Goal: Task Accomplishment & Management: Manage account settings

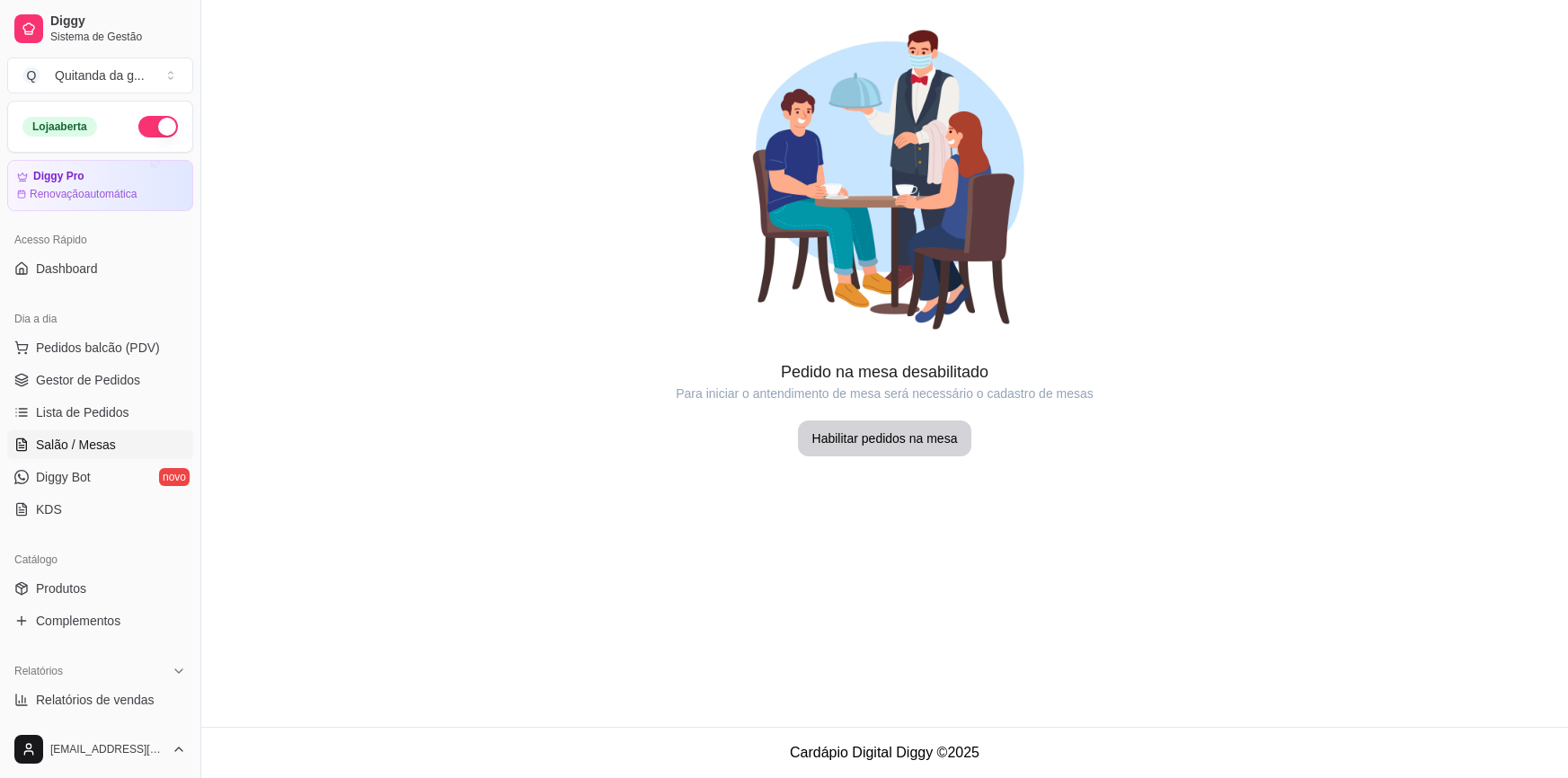
click at [111, 413] on span "Lista de Pedidos" at bounding box center [82, 413] width 93 height 18
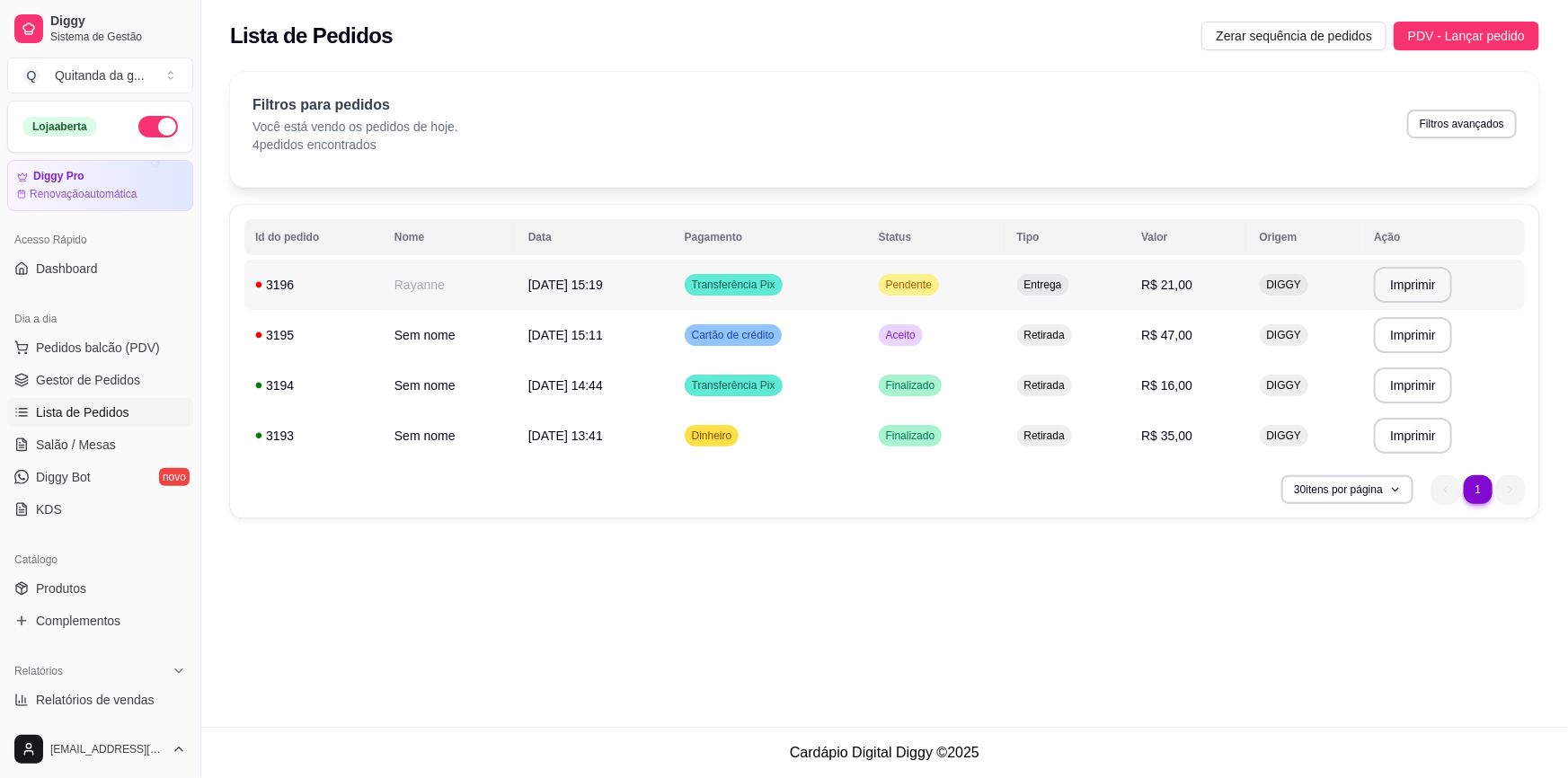
click at [868, 292] on td "Transferência Pix" at bounding box center [770, 284] width 194 height 50
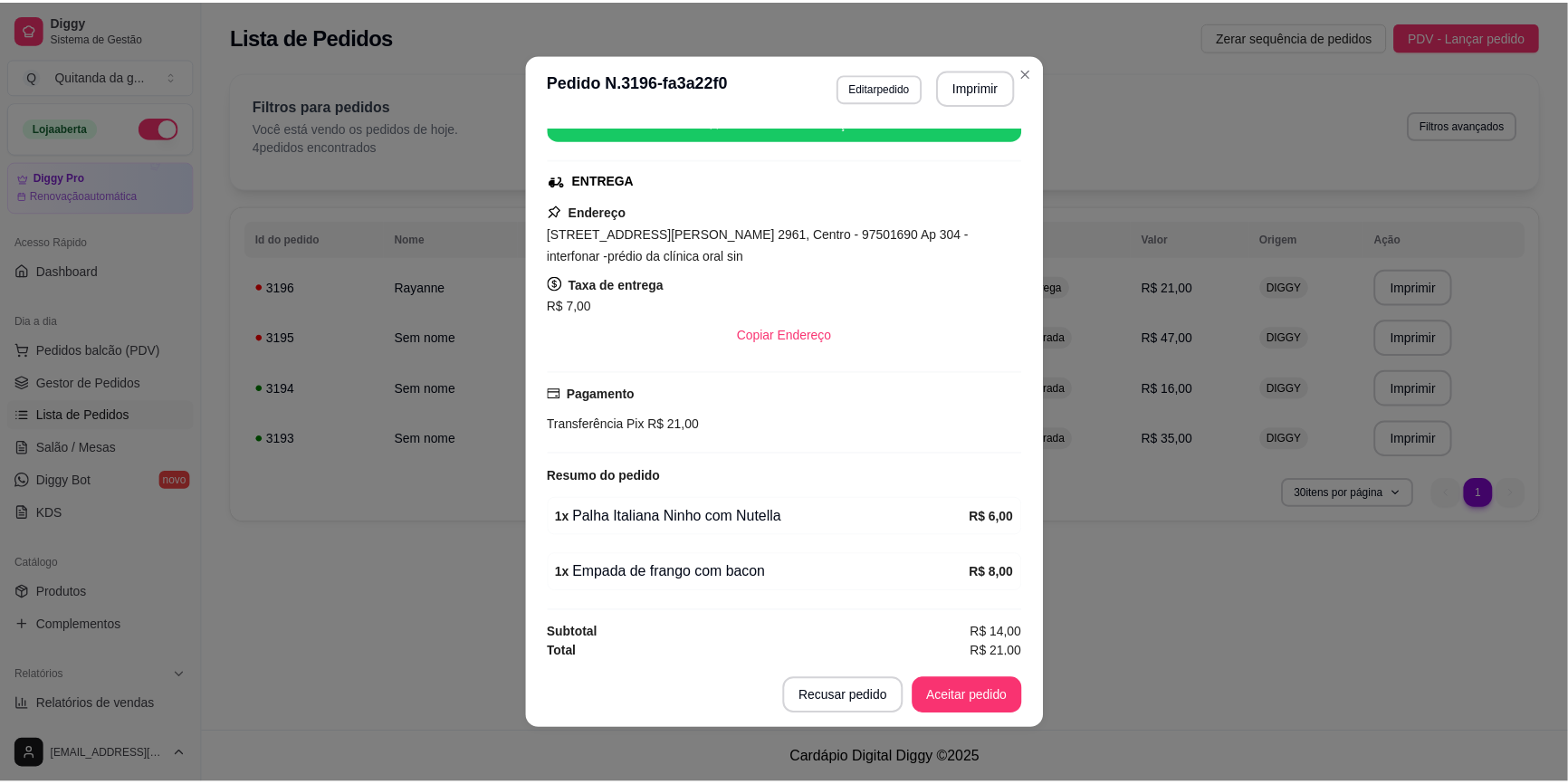
scroll to position [249, 0]
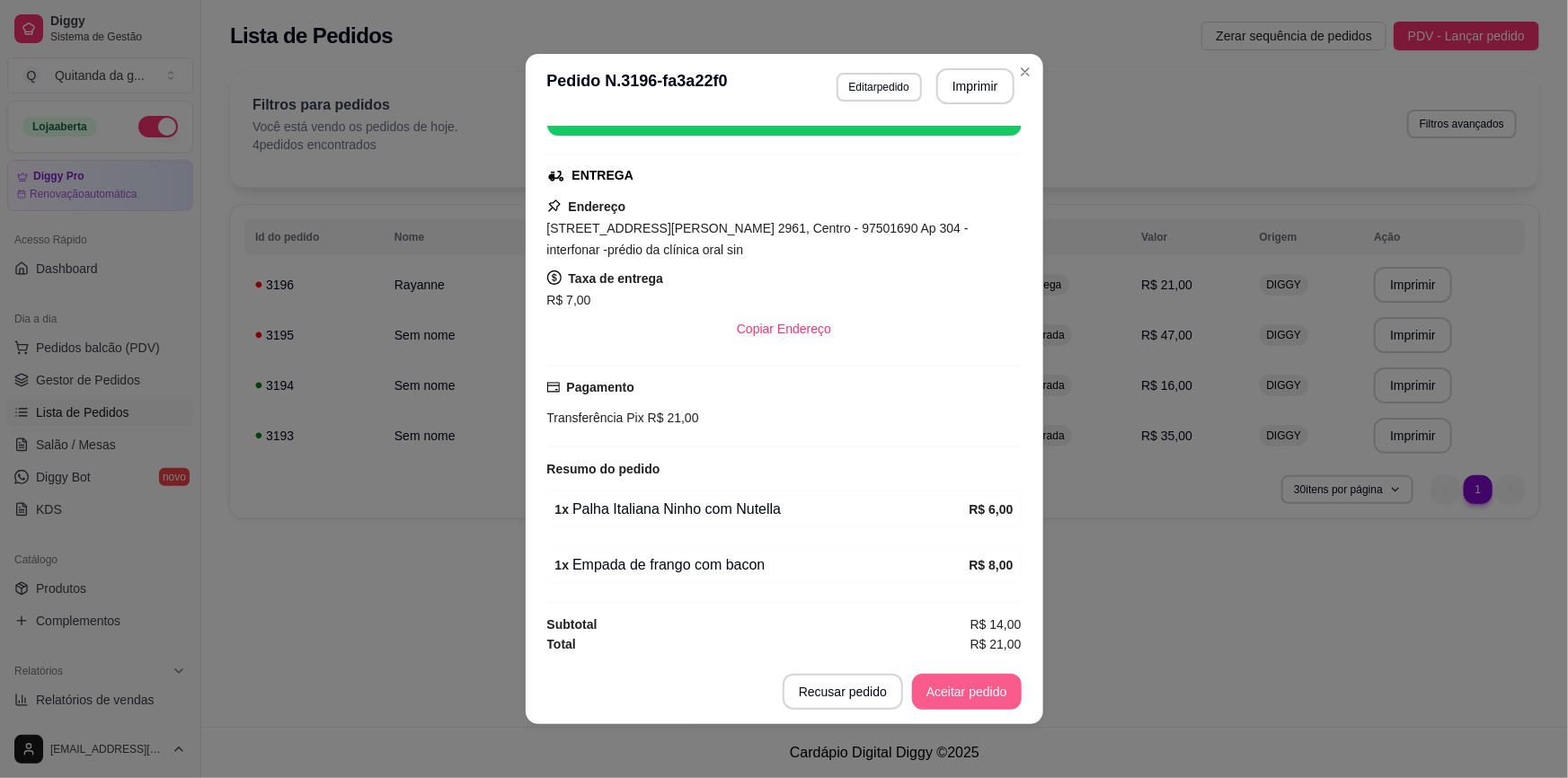
click at [972, 684] on button "Aceitar pedido" at bounding box center [967, 691] width 110 height 36
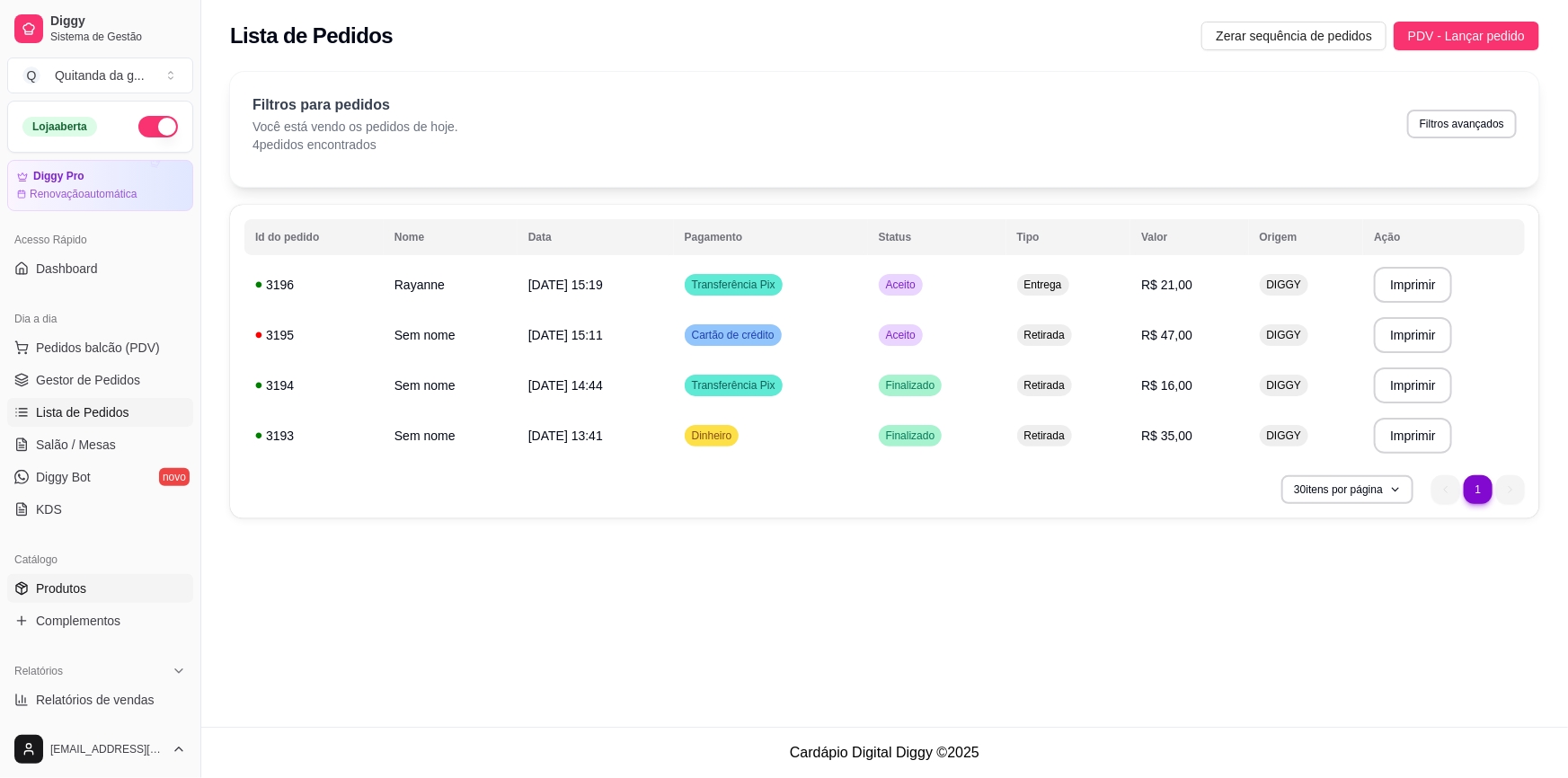
click at [74, 589] on span "Produtos" at bounding box center [60, 589] width 50 height 18
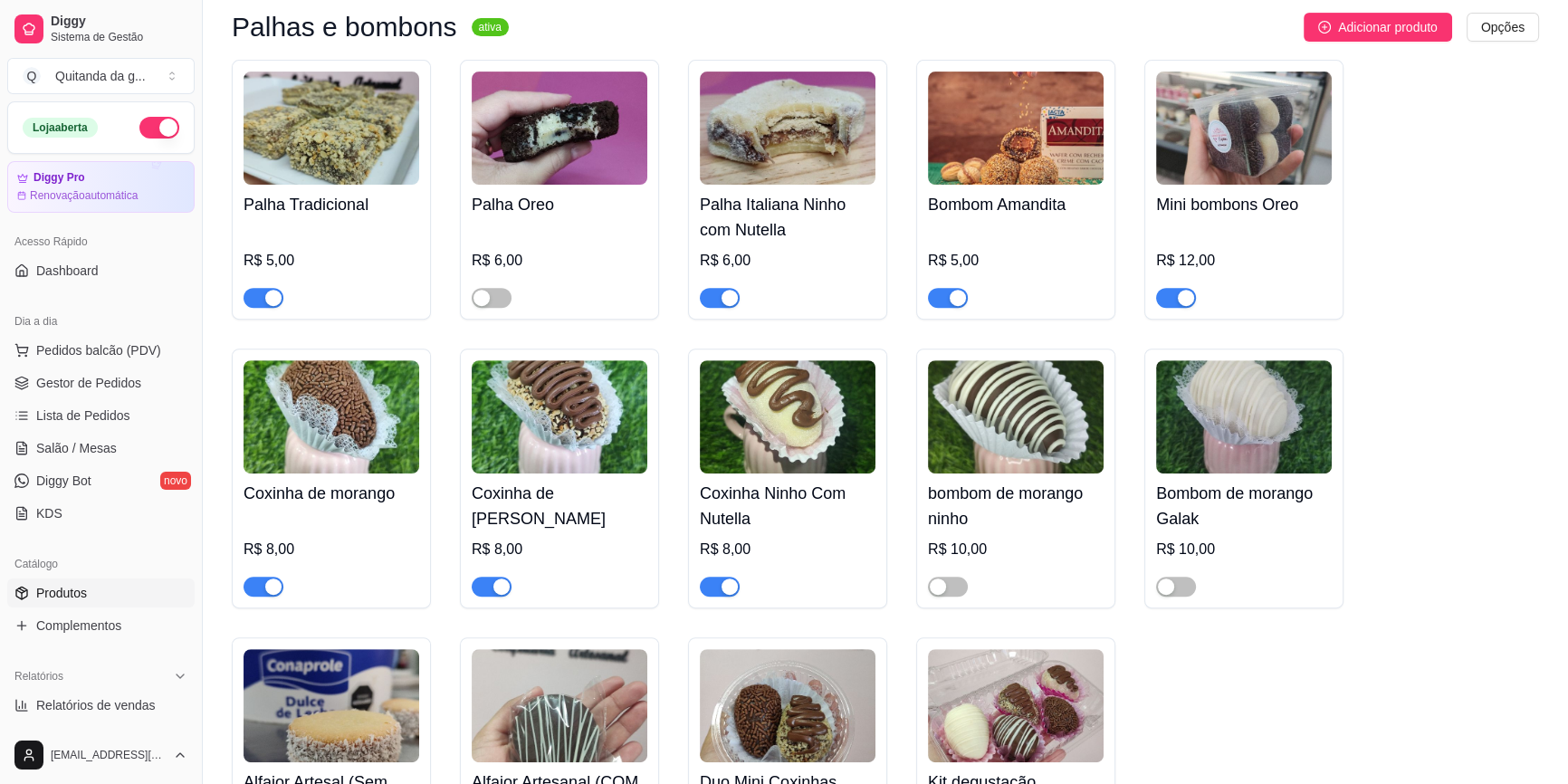
scroll to position [1069, 0]
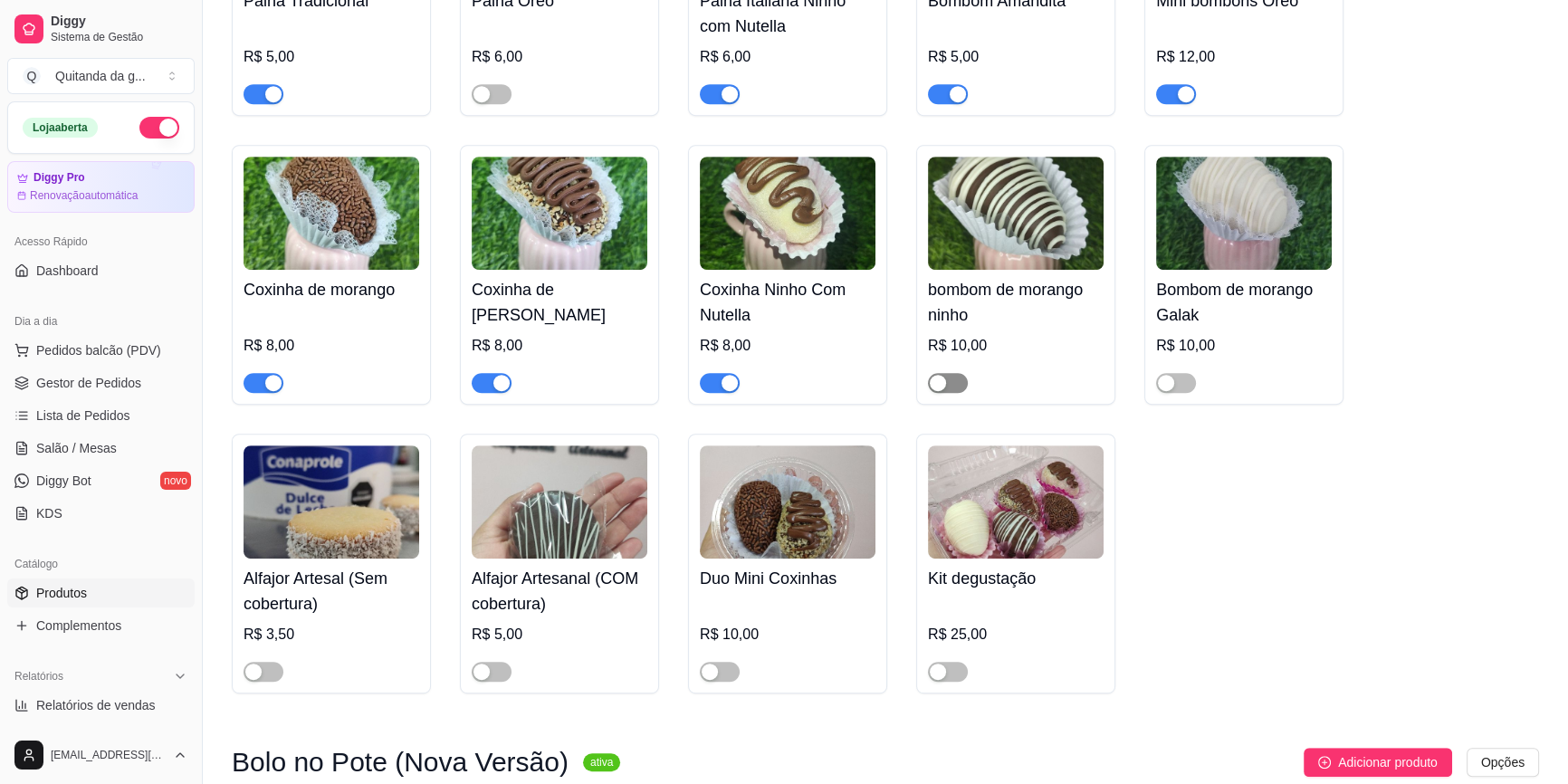
click at [954, 374] on span "button" at bounding box center [947, 384] width 40 height 20
click at [1181, 374] on span "button" at bounding box center [1175, 384] width 40 height 20
click at [942, 663] on div "button" at bounding box center [938, 672] width 17 height 17
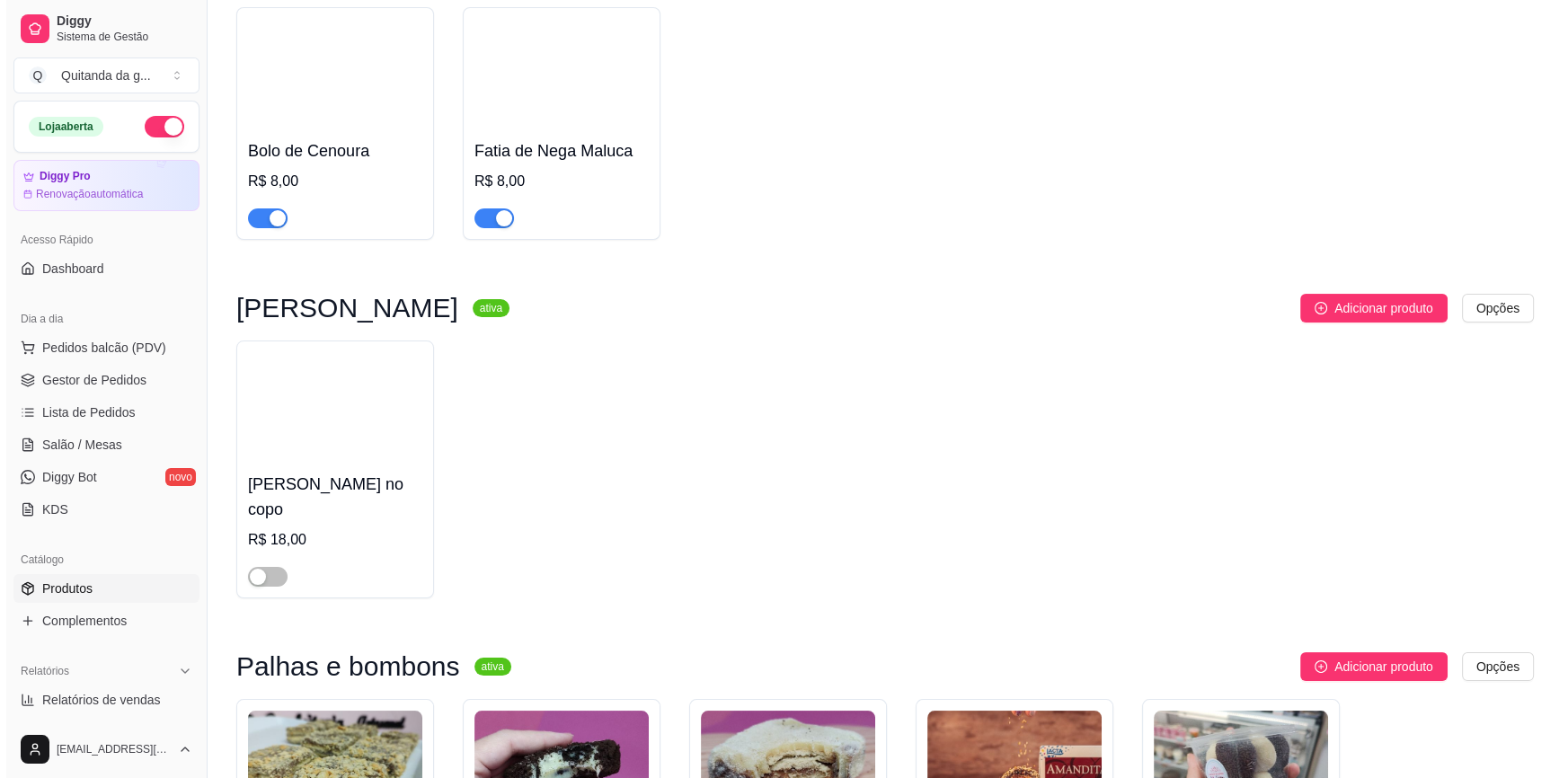
scroll to position [0, 0]
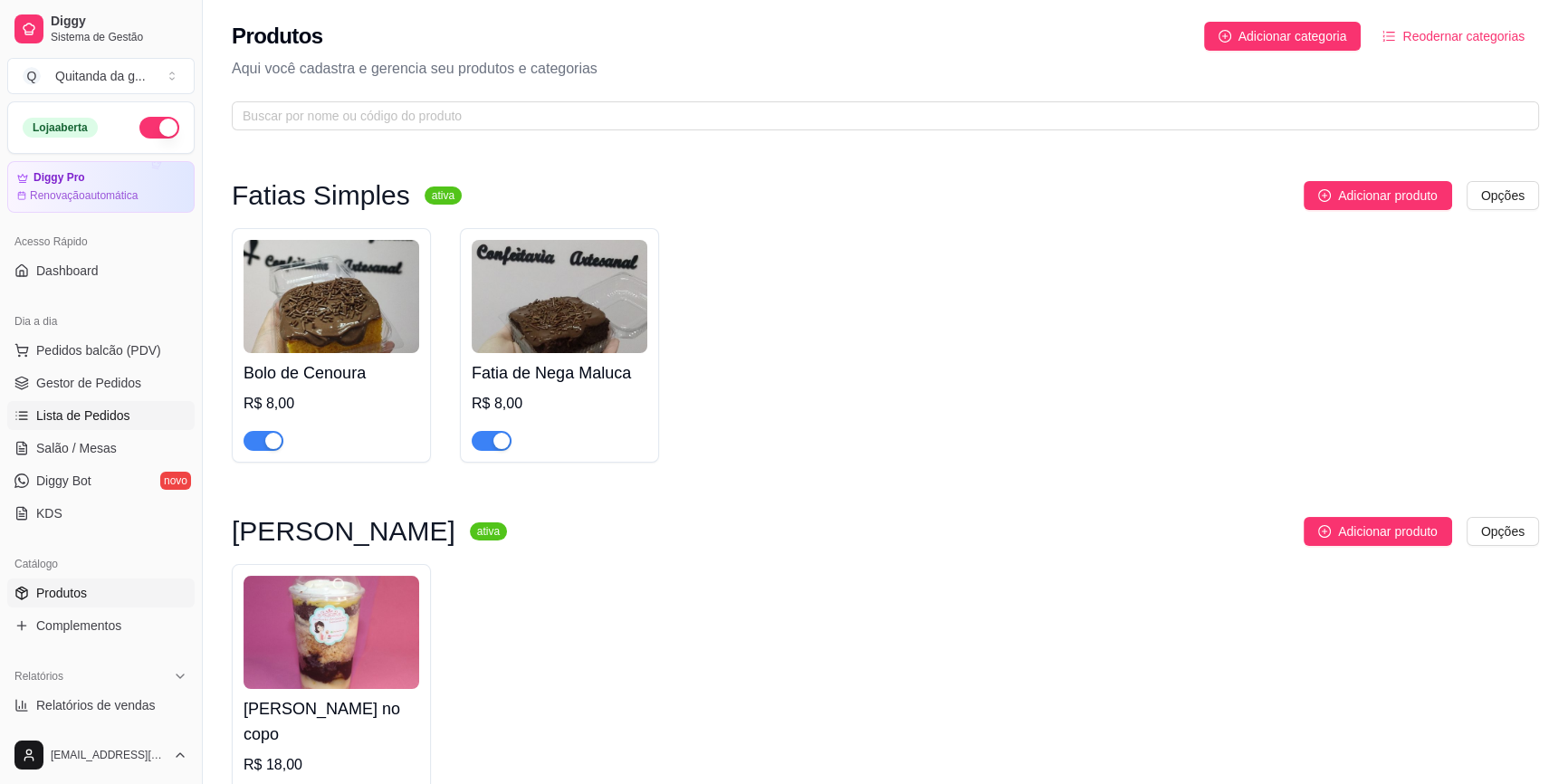
click at [102, 410] on span "Lista de Pedidos" at bounding box center [83, 416] width 94 height 18
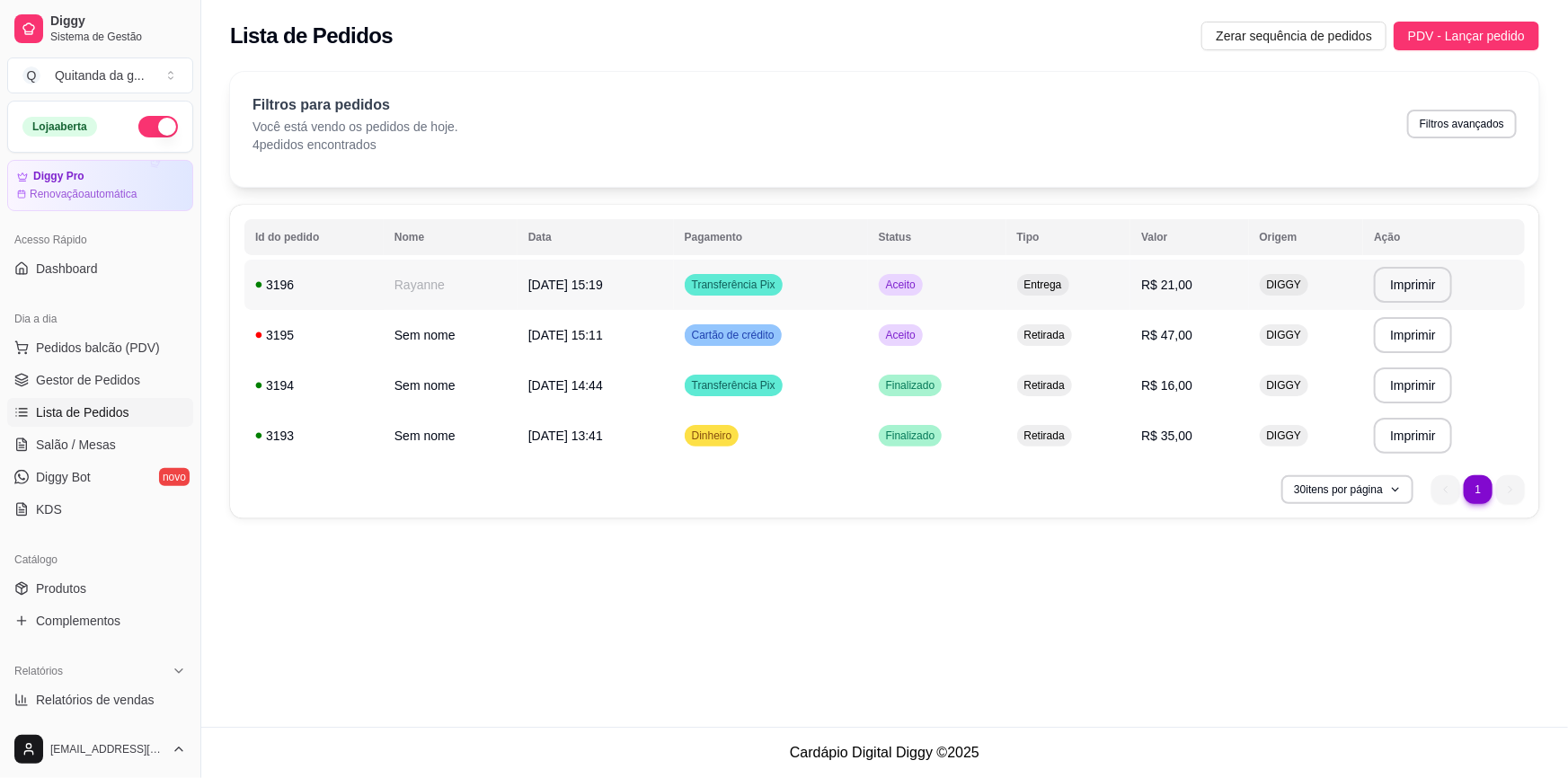
click at [1093, 278] on td "Entrega" at bounding box center [1068, 284] width 125 height 50
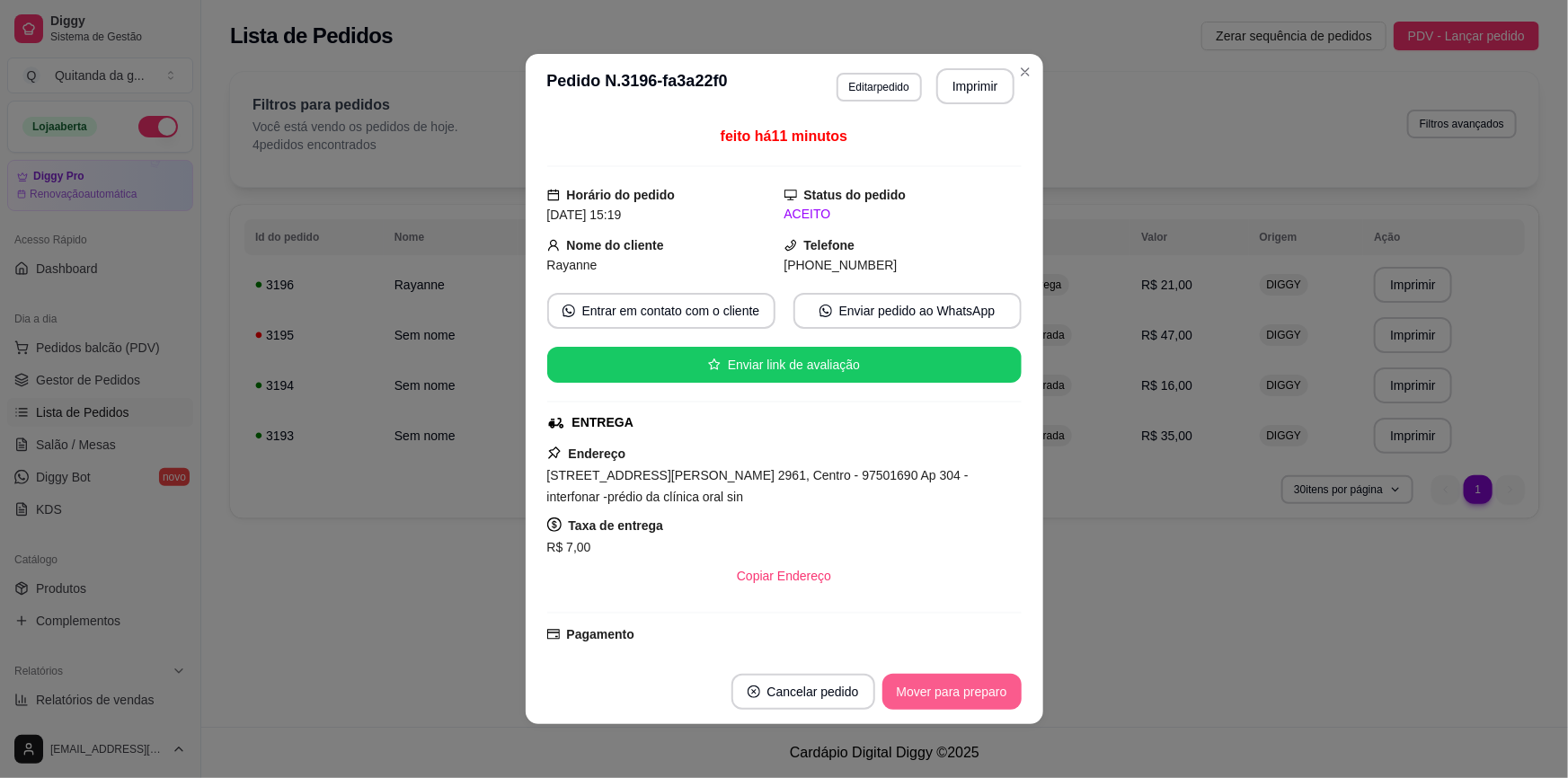
click at [936, 689] on button "Mover para preparo" at bounding box center [952, 691] width 140 height 36
drag, startPoint x: 688, startPoint y: 494, endPoint x: 512, endPoint y: 471, distance: 177.5
click at [512, 471] on div "**********" at bounding box center [784, 389] width 1568 height 778
copy span "[STREET_ADDRESS][PERSON_NAME] 2961, Centro - 97501690 Ap 304 -interfonar -prédi…"
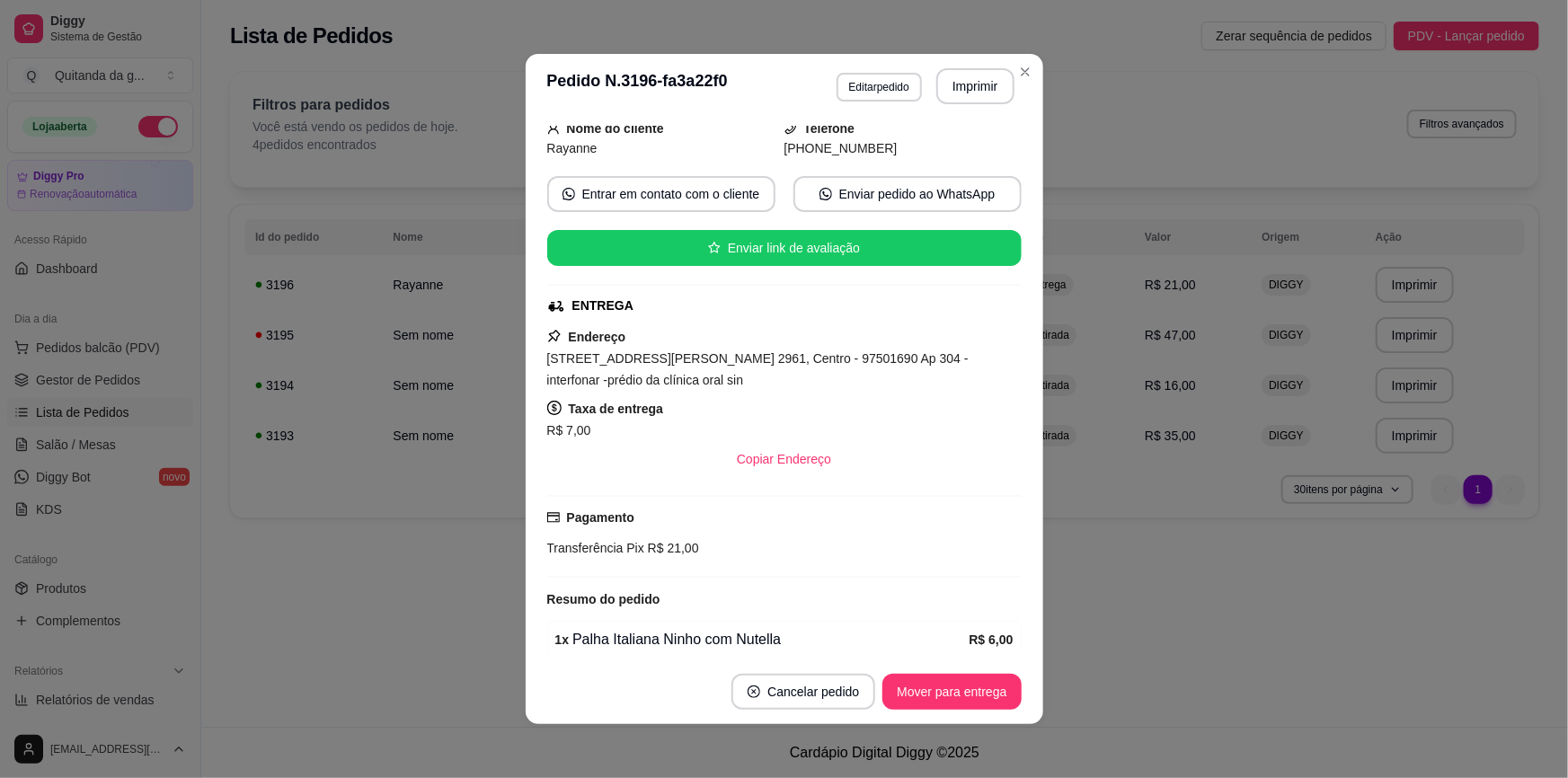
scroll to position [247, 0]
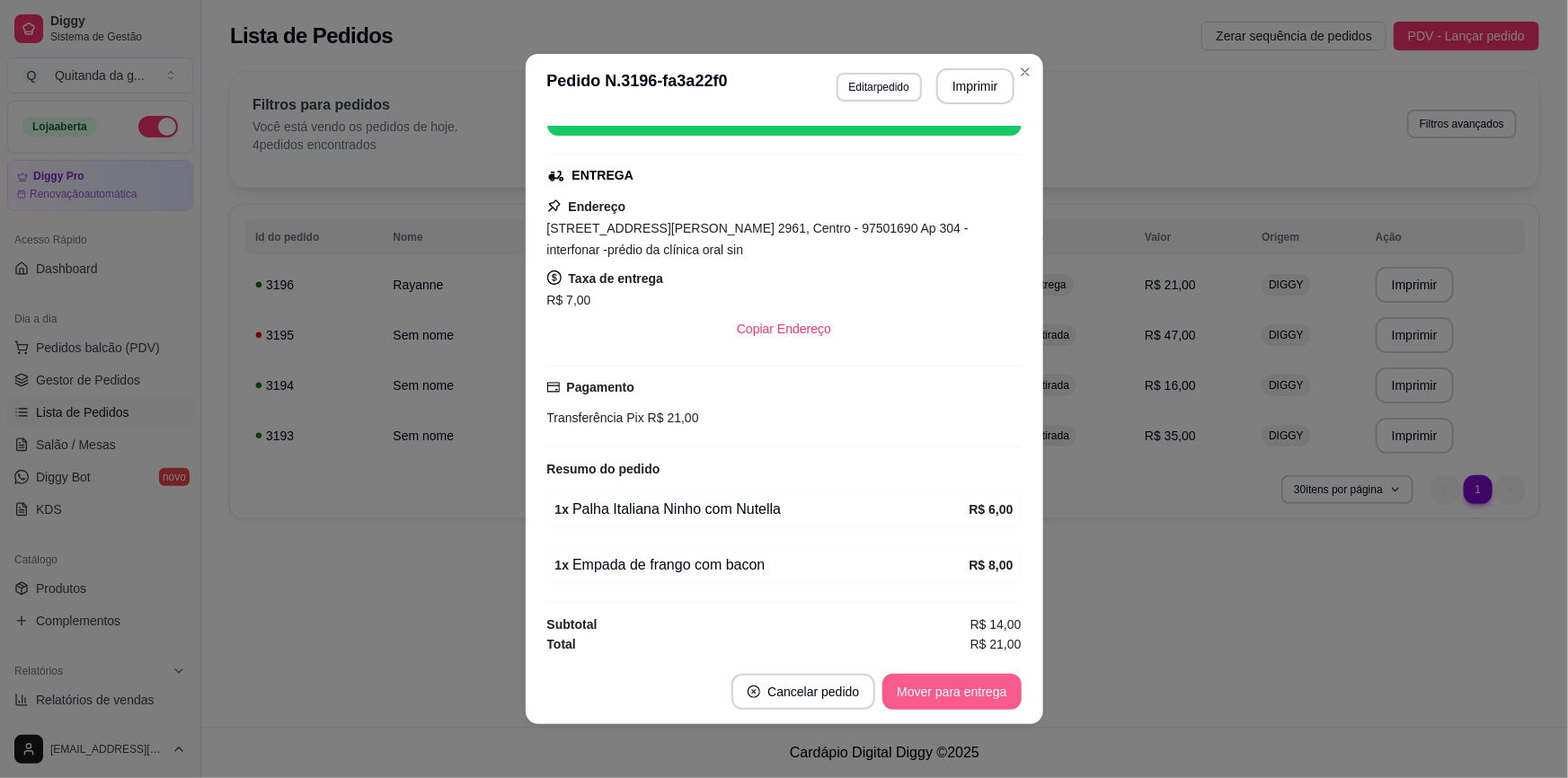
click at [937, 698] on button "Mover para entrega" at bounding box center [952, 691] width 139 height 36
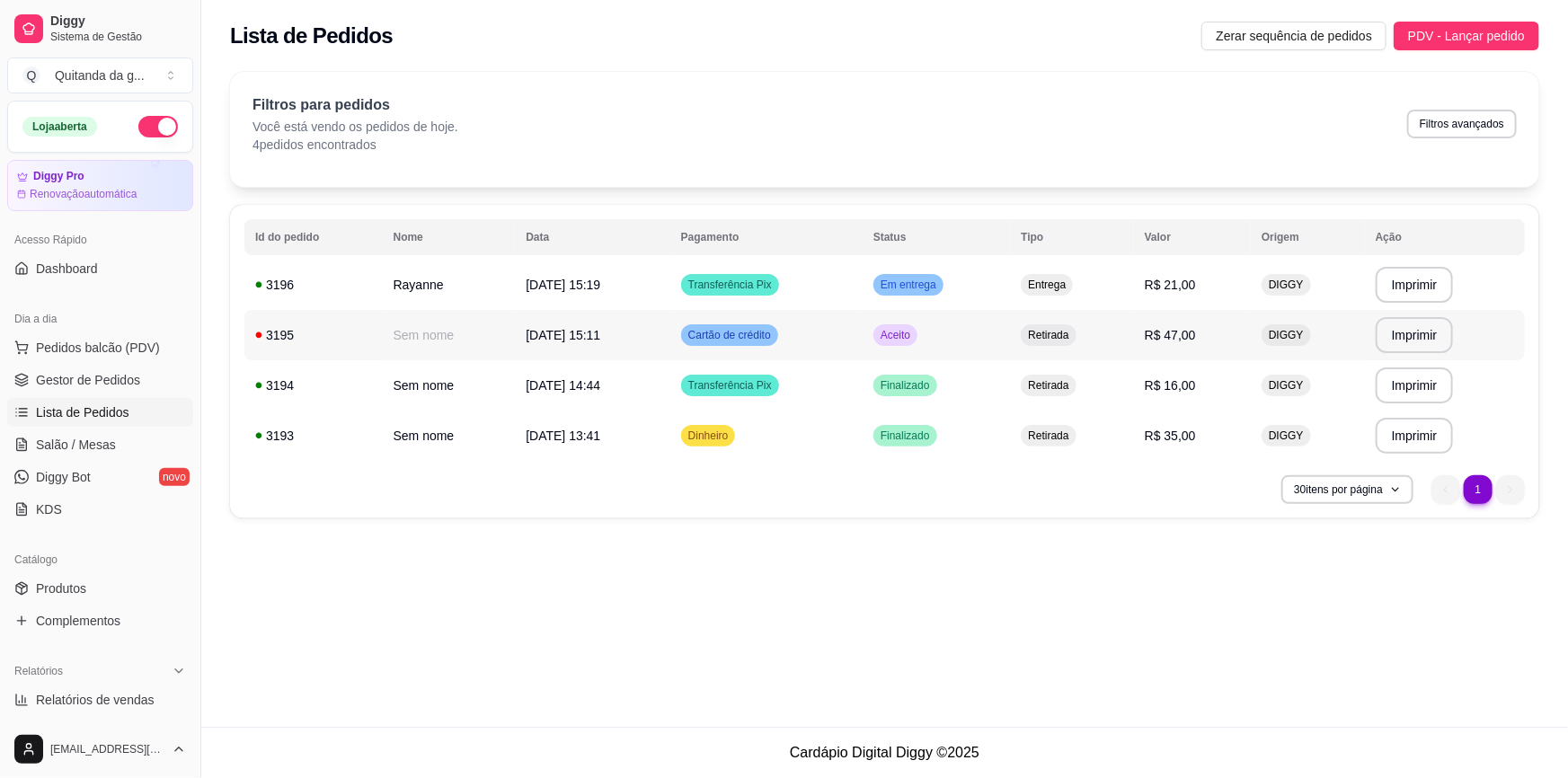
click at [669, 313] on td "[DATE] 15:11" at bounding box center [591, 335] width 154 height 50
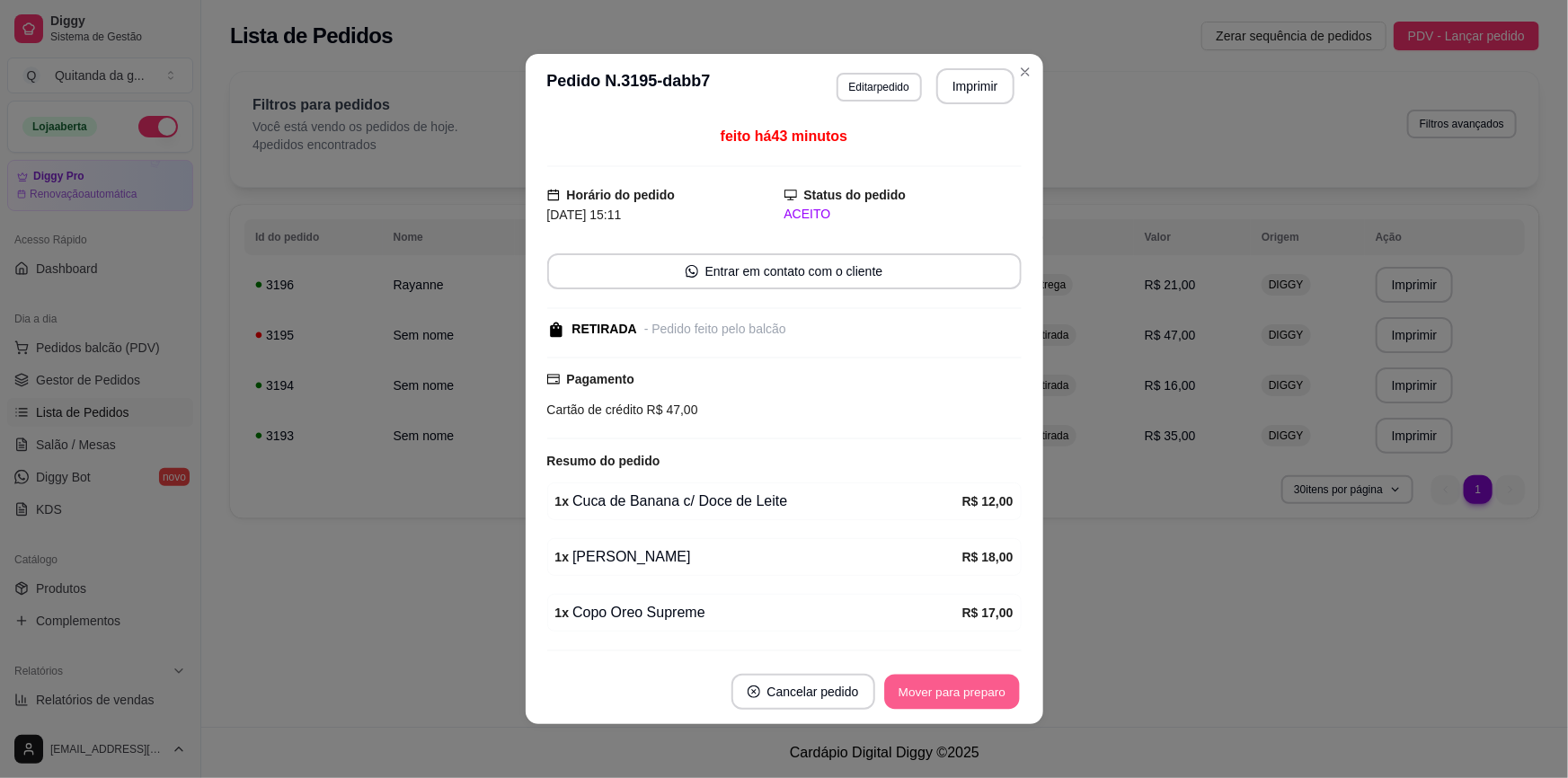
click at [961, 678] on button "Mover para preparo" at bounding box center [952, 692] width 135 height 35
click at [960, 679] on div "Mover para preparo" at bounding box center [952, 691] width 140 height 36
click at [952, 691] on div "Mover para preparo" at bounding box center [939, 691] width 164 height 36
click at [952, 691] on button "Mover para preparo" at bounding box center [952, 692] width 135 height 35
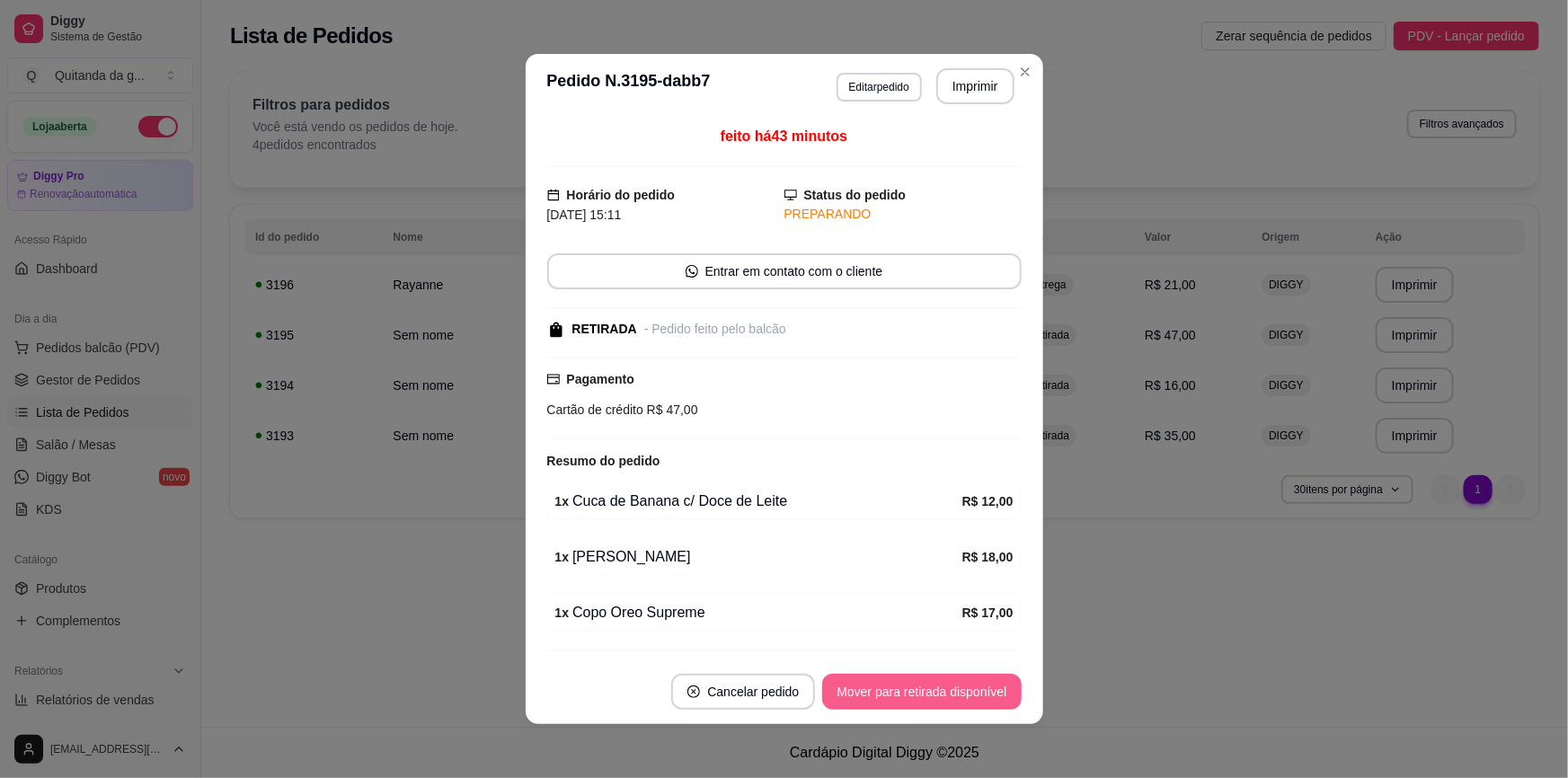
click at [927, 677] on button "Mover para retirada disponível" at bounding box center [922, 691] width 199 height 36
click at [971, 699] on button "Mover para finalizado" at bounding box center [946, 691] width 149 height 36
